Goal: Task Accomplishment & Management: Manage account settings

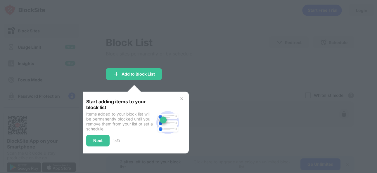
click at [99, 141] on div "Next" at bounding box center [97, 141] width 9 height 5
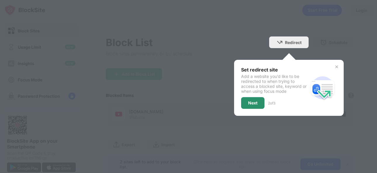
click at [250, 104] on div "Next" at bounding box center [252, 103] width 9 height 5
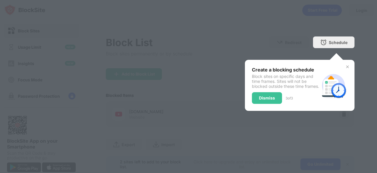
click at [345, 66] on img at bounding box center [347, 67] width 5 height 5
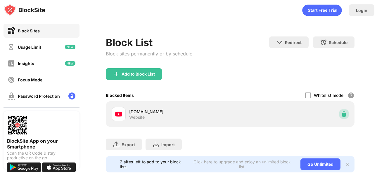
click at [339, 117] on div at bounding box center [343, 114] width 9 height 9
